Goal: Transaction & Acquisition: Purchase product/service

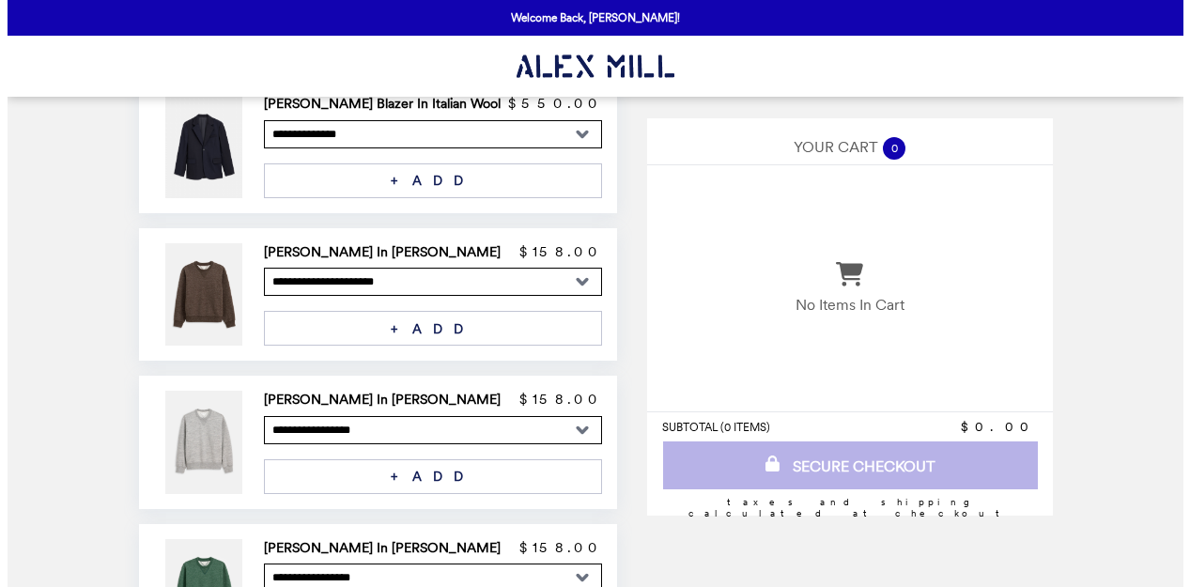
scroll to position [250, 0]
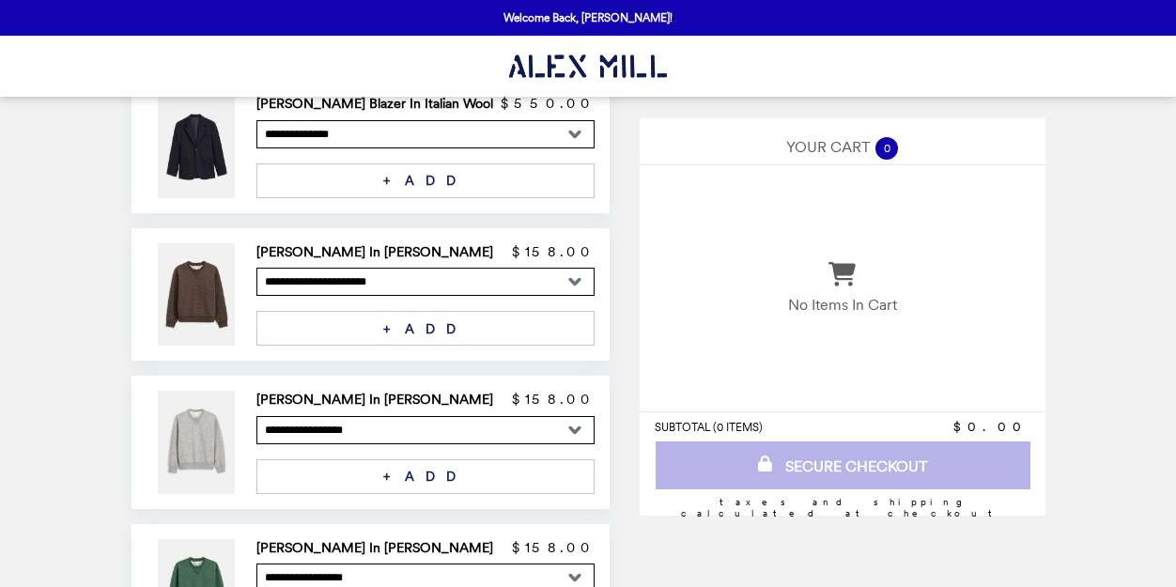
click at [362, 395] on h2 "[PERSON_NAME] In [PERSON_NAME]" at bounding box center [378, 399] width 244 height 17
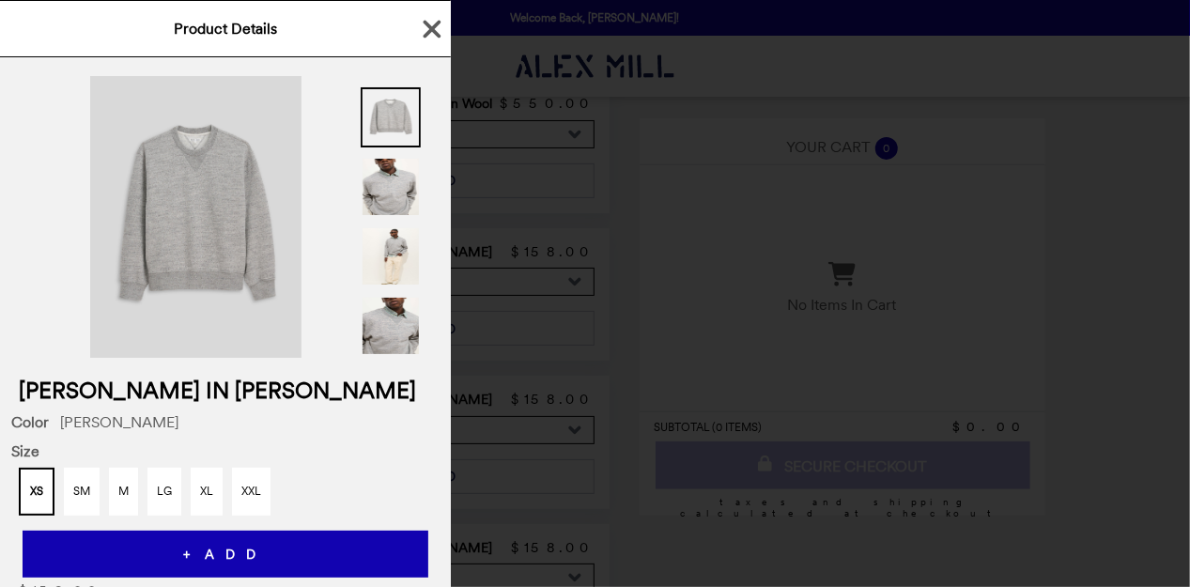
click at [198, 232] on img at bounding box center [195, 217] width 211 height 282
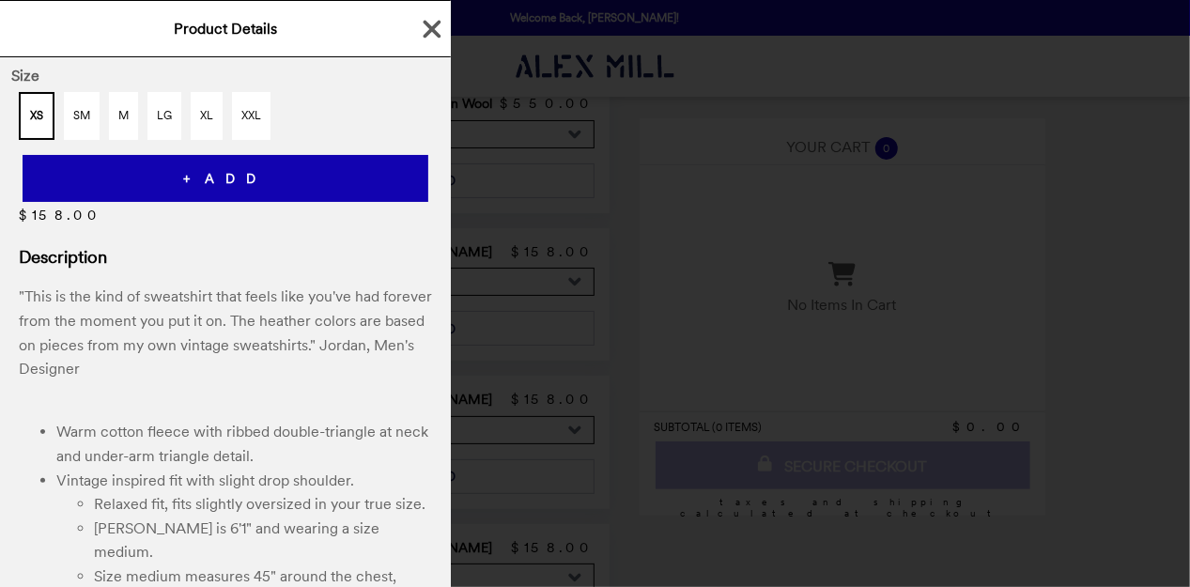
scroll to position [565, 0]
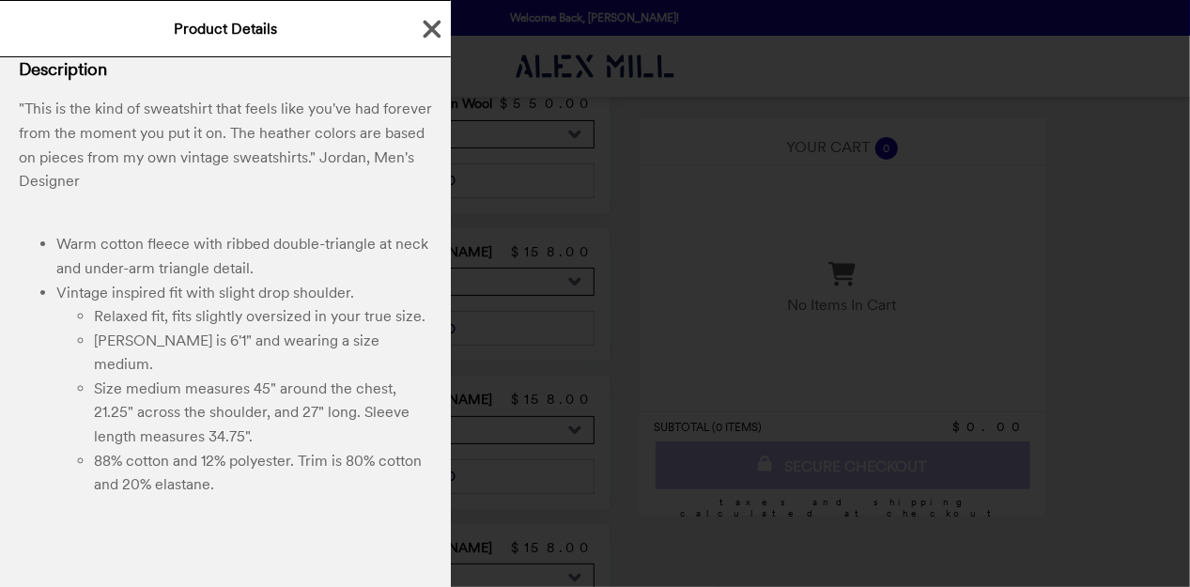
click at [423, 35] on icon "button" at bounding box center [432, 29] width 28 height 28
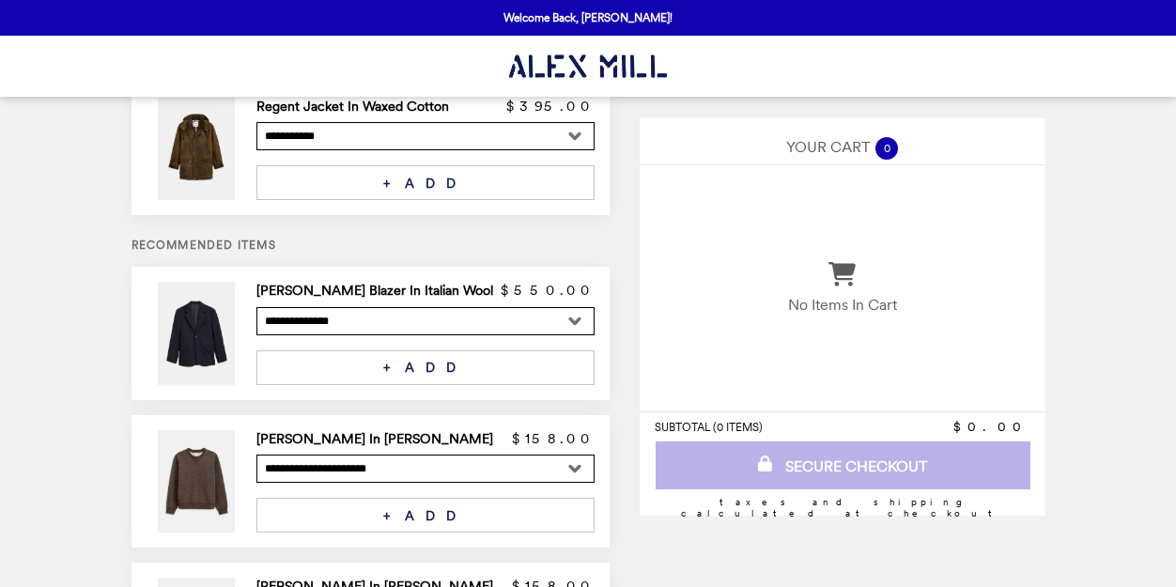
scroll to position [0, 0]
